Goal: Task Accomplishment & Management: Manage account settings

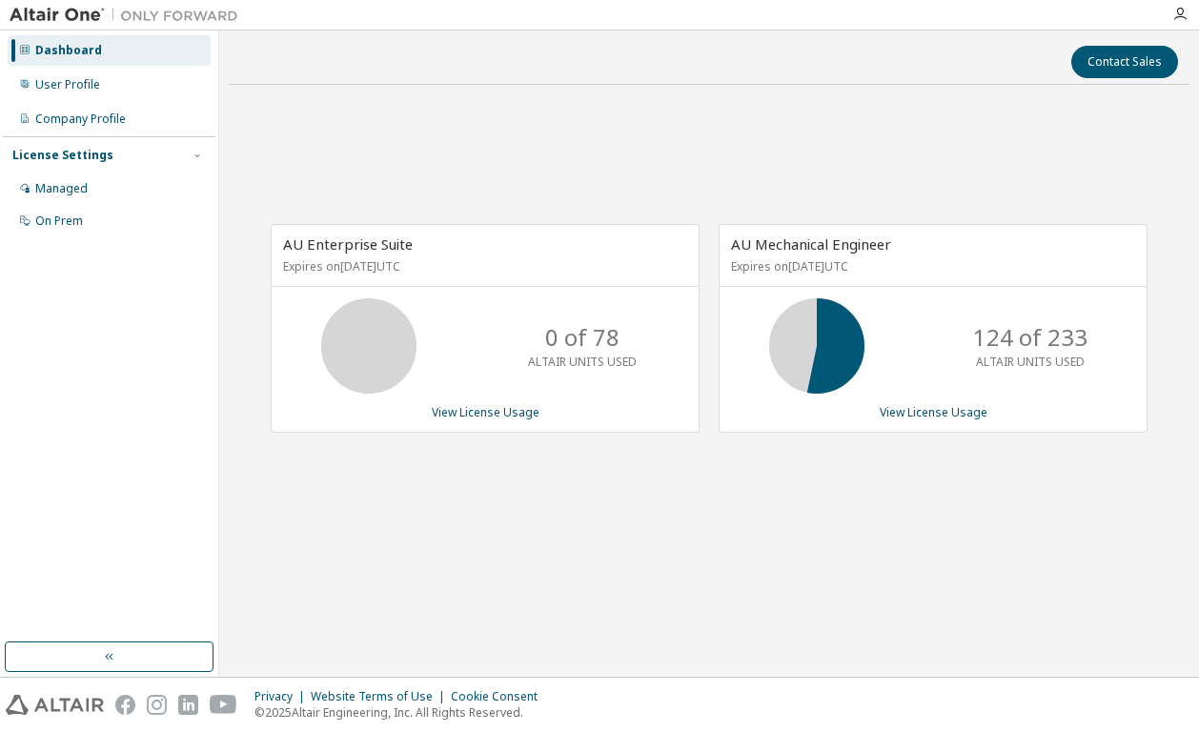
click at [479, 182] on div "AU Enterprise Suite Expires on September 19, 2025 UTC 0 of 78 ALTAIR UNITS USED…" at bounding box center [709, 338] width 961 height 476
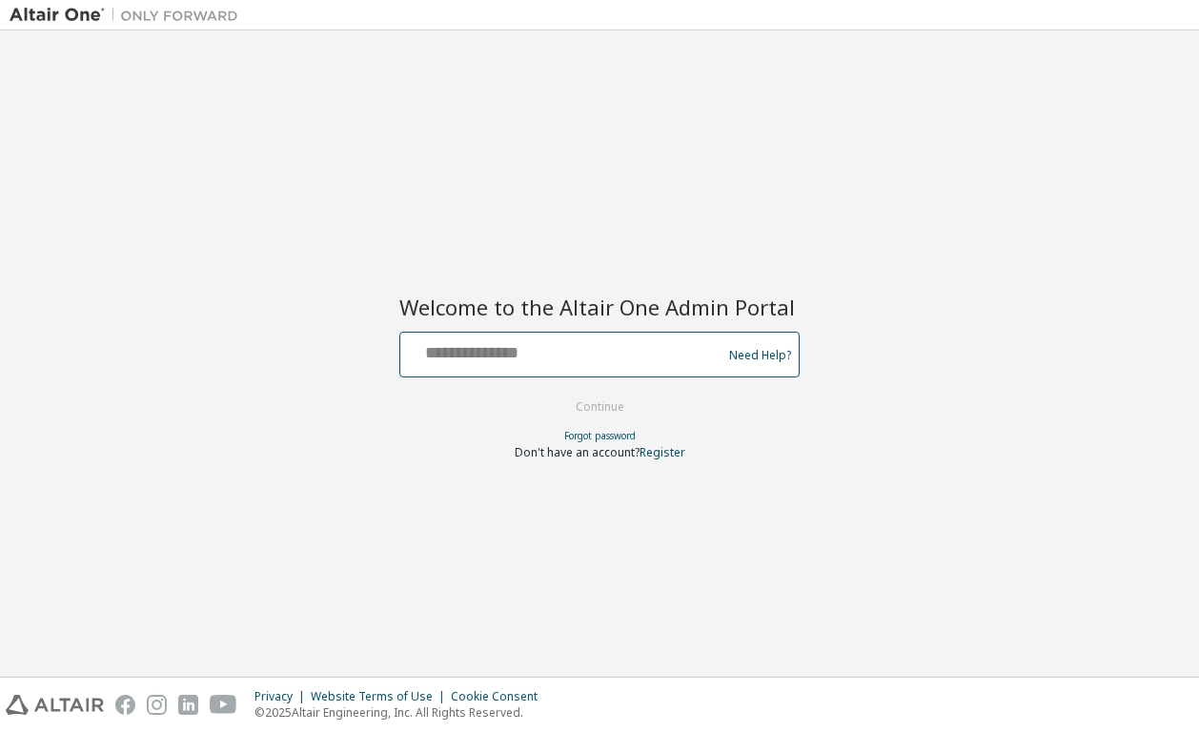
click at [589, 354] on input "text" at bounding box center [564, 350] width 312 height 28
type input "**********"
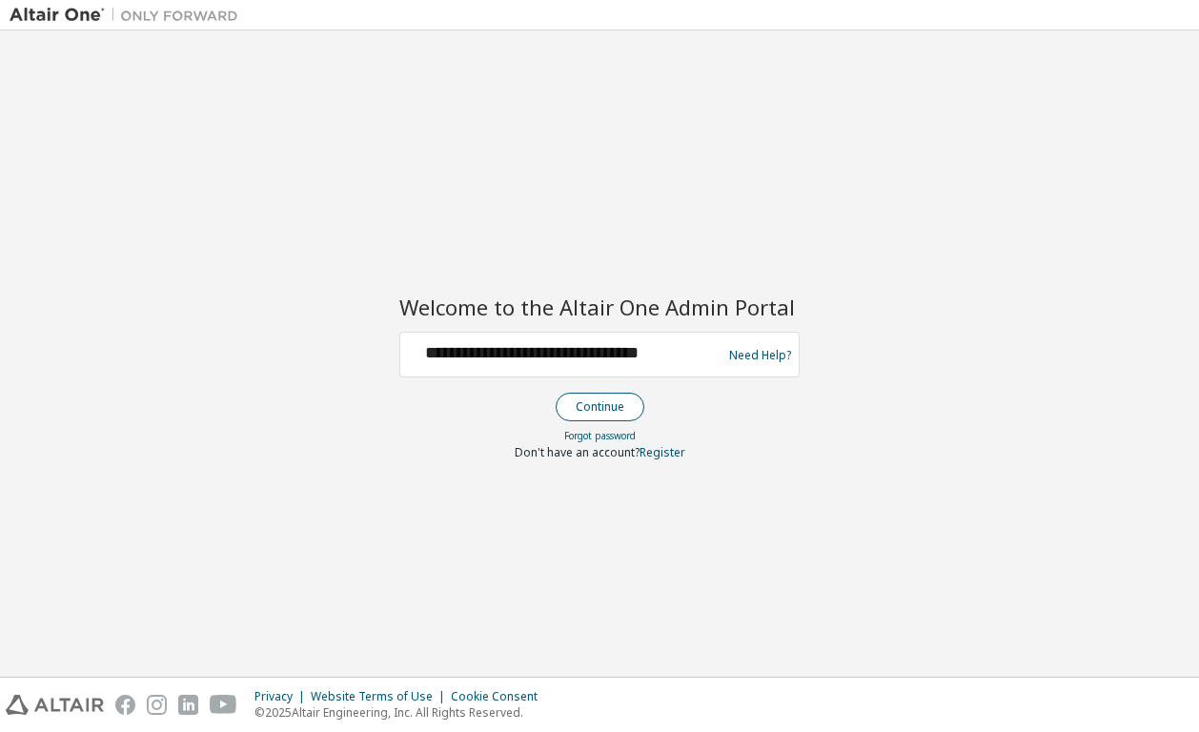
click at [591, 411] on button "Continue" at bounding box center [600, 407] width 89 height 29
